Goal: Task Accomplishment & Management: Manage account settings

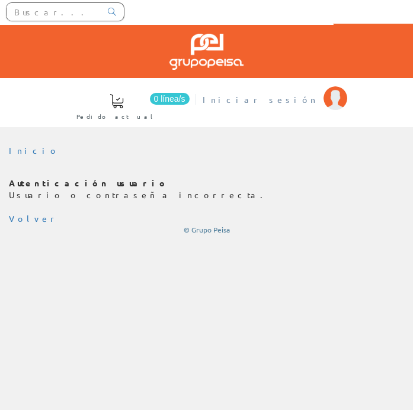
click at [233, 95] on span "Iniciar sesión" at bounding box center [259, 100] width 115 height 12
click at [247, 93] on link "Iniciar sesión" at bounding box center [273, 89] width 147 height 11
click at [229, 104] on span "Iniciar sesión" at bounding box center [259, 100] width 115 height 12
